Goal: Information Seeking & Learning: Learn about a topic

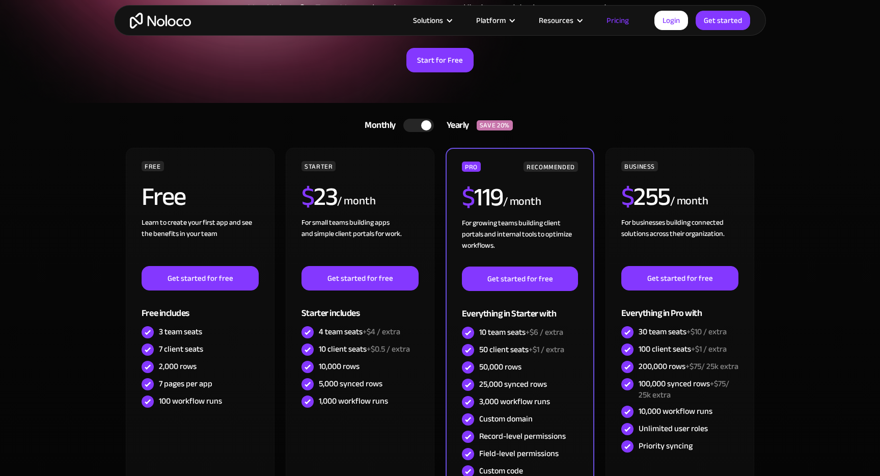
scroll to position [150, 0]
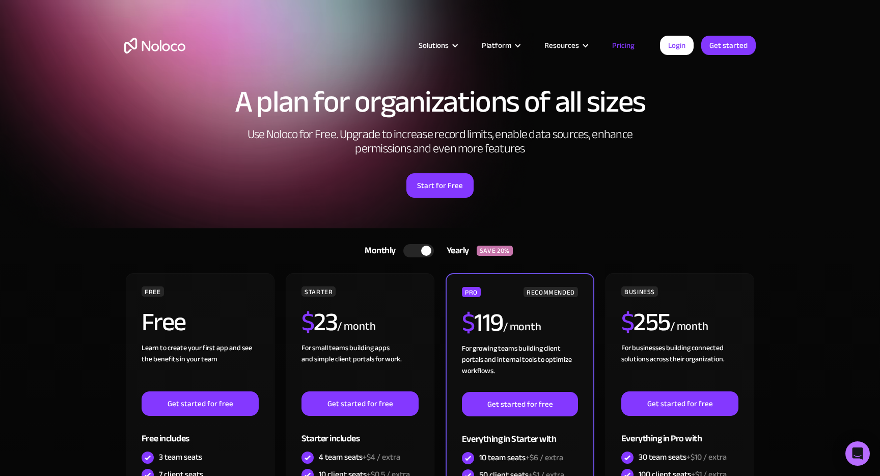
click at [412, 251] on div at bounding box center [418, 250] width 31 height 13
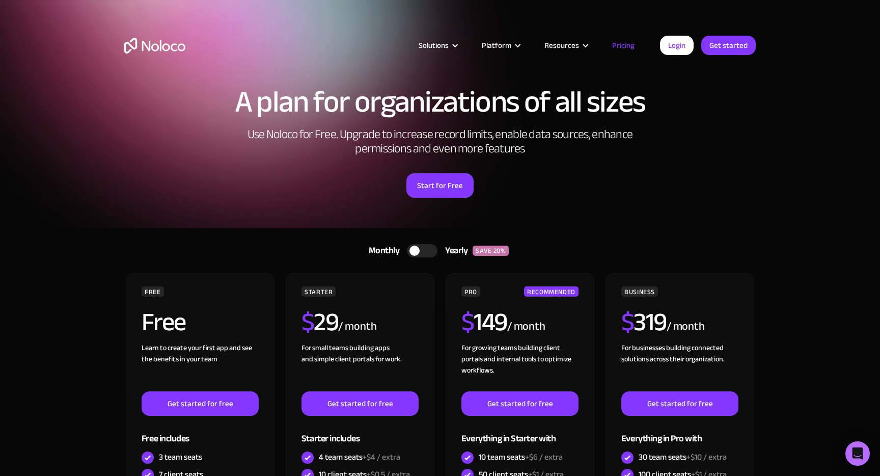
click at [412, 251] on div at bounding box center [415, 251] width 10 height 10
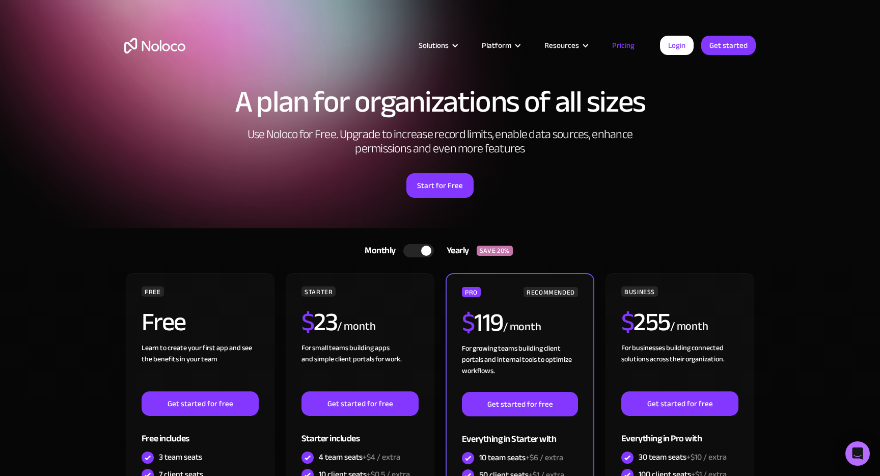
click at [412, 251] on div at bounding box center [418, 250] width 31 height 13
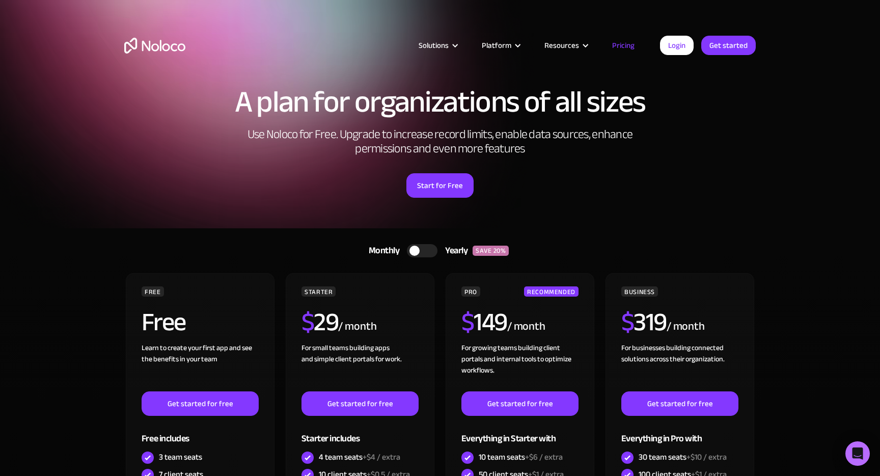
click at [412, 251] on div at bounding box center [415, 251] width 10 height 10
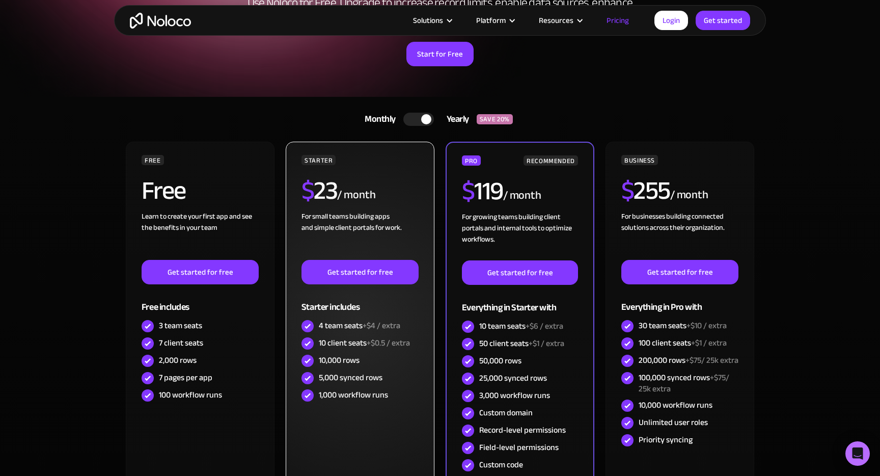
scroll to position [131, 0]
